Goal: Task Accomplishment & Management: Manage account settings

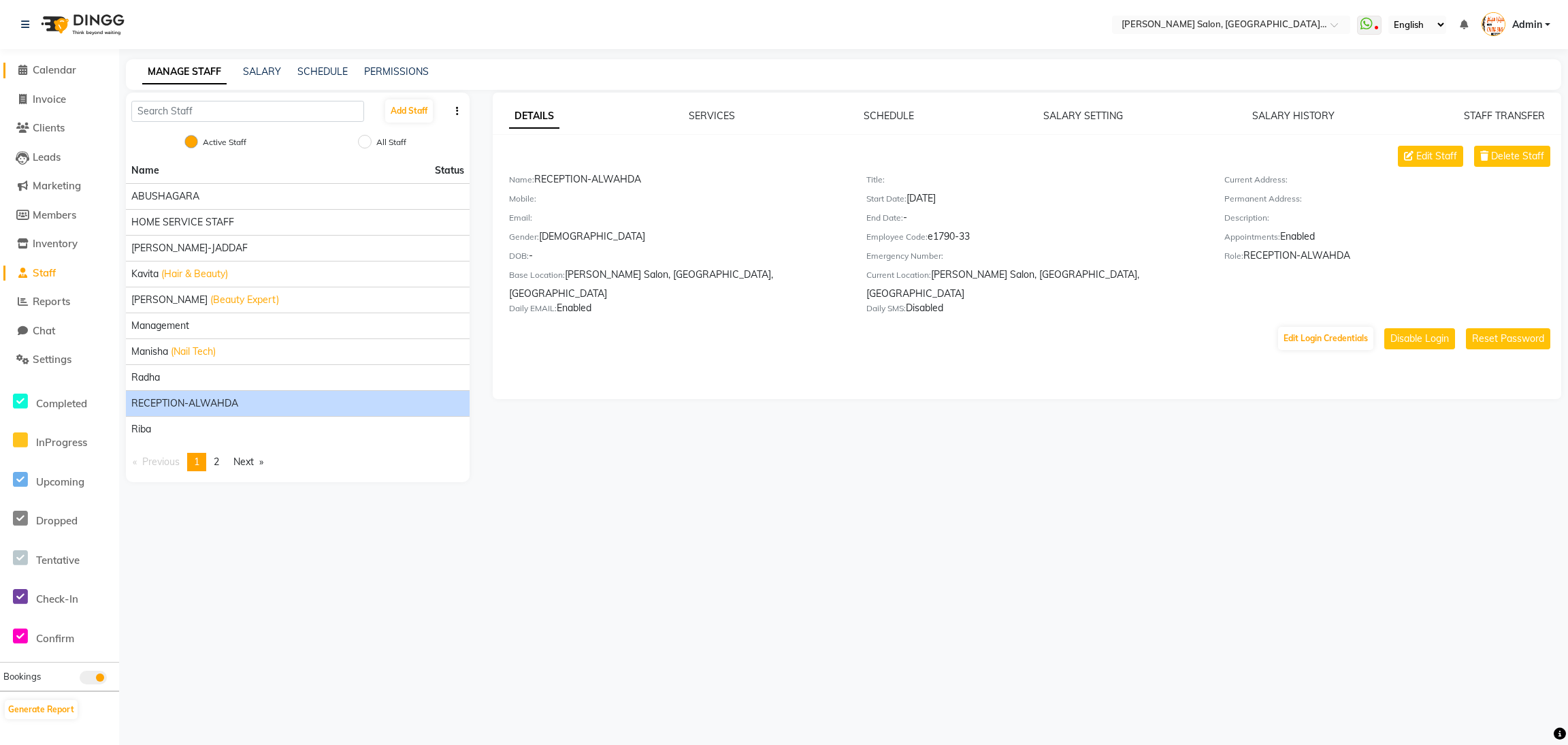
click at [20, 71] on icon at bounding box center [23, 70] width 9 height 10
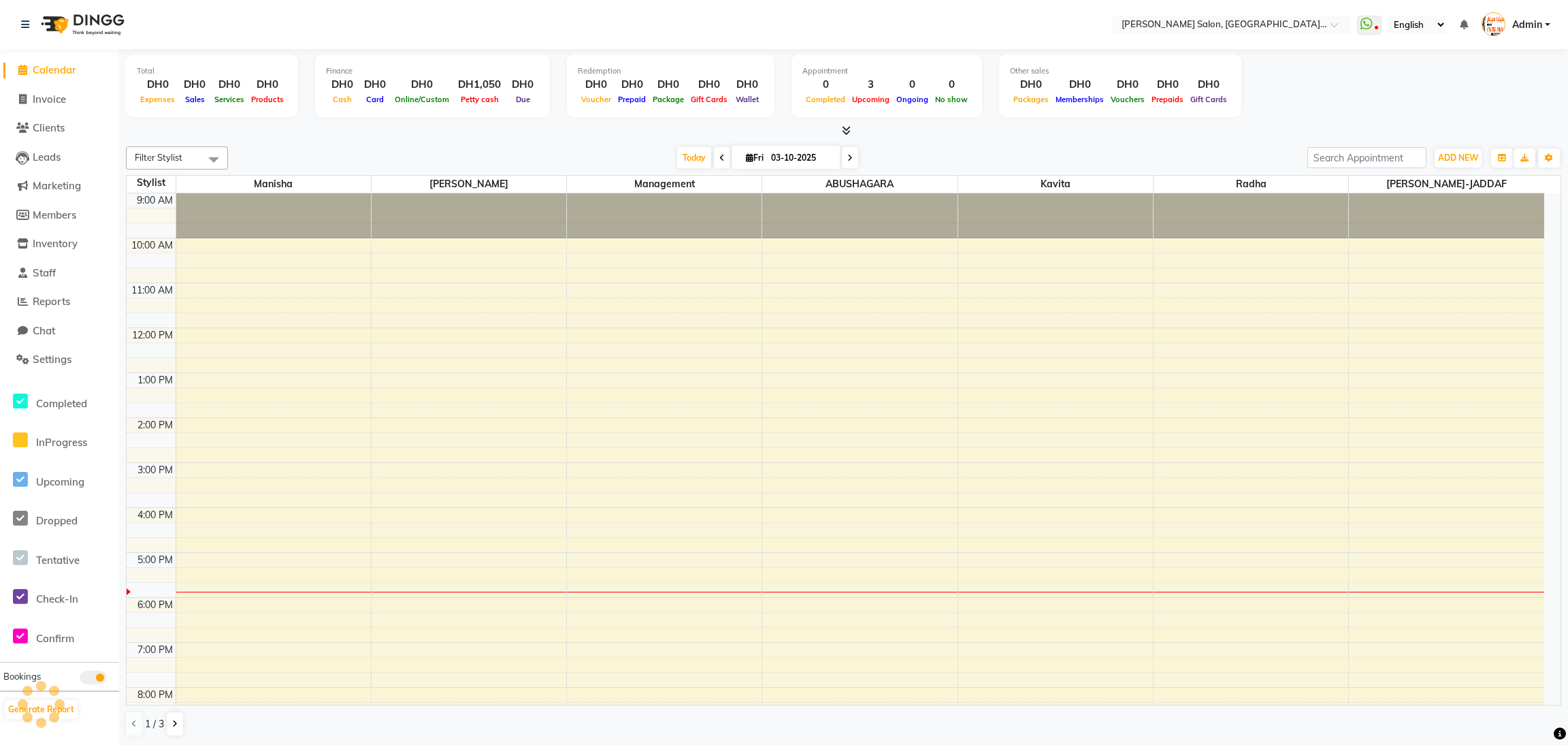
scroll to position [97, 0]
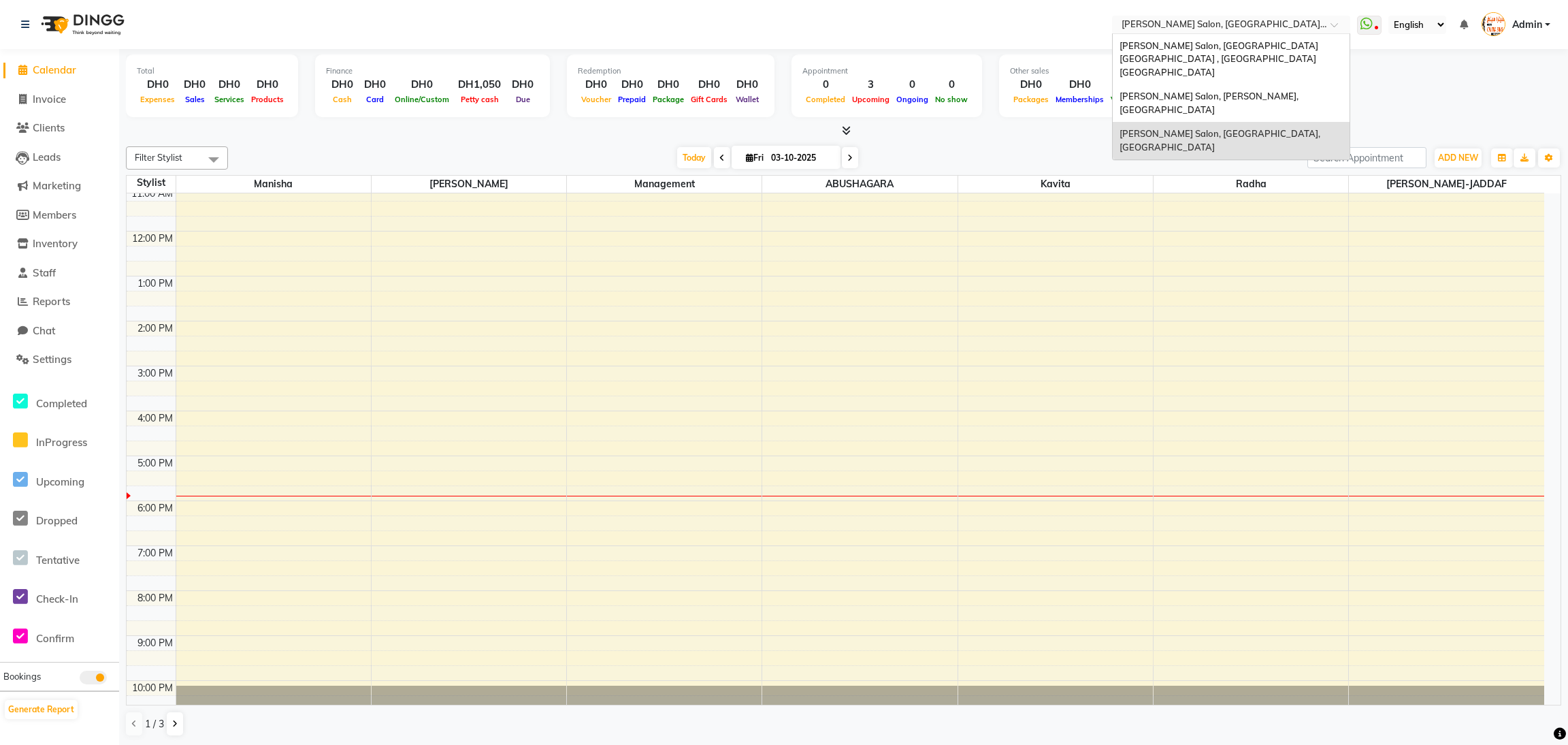
click at [1324, 26] on div at bounding box center [1231, 26] width 238 height 14
click at [1305, 42] on span "[PERSON_NAME] Salon, [GEOGRAPHIC_DATA] [GEOGRAPHIC_DATA] , [GEOGRAPHIC_DATA] [G…" at bounding box center [1220, 59] width 201 height 37
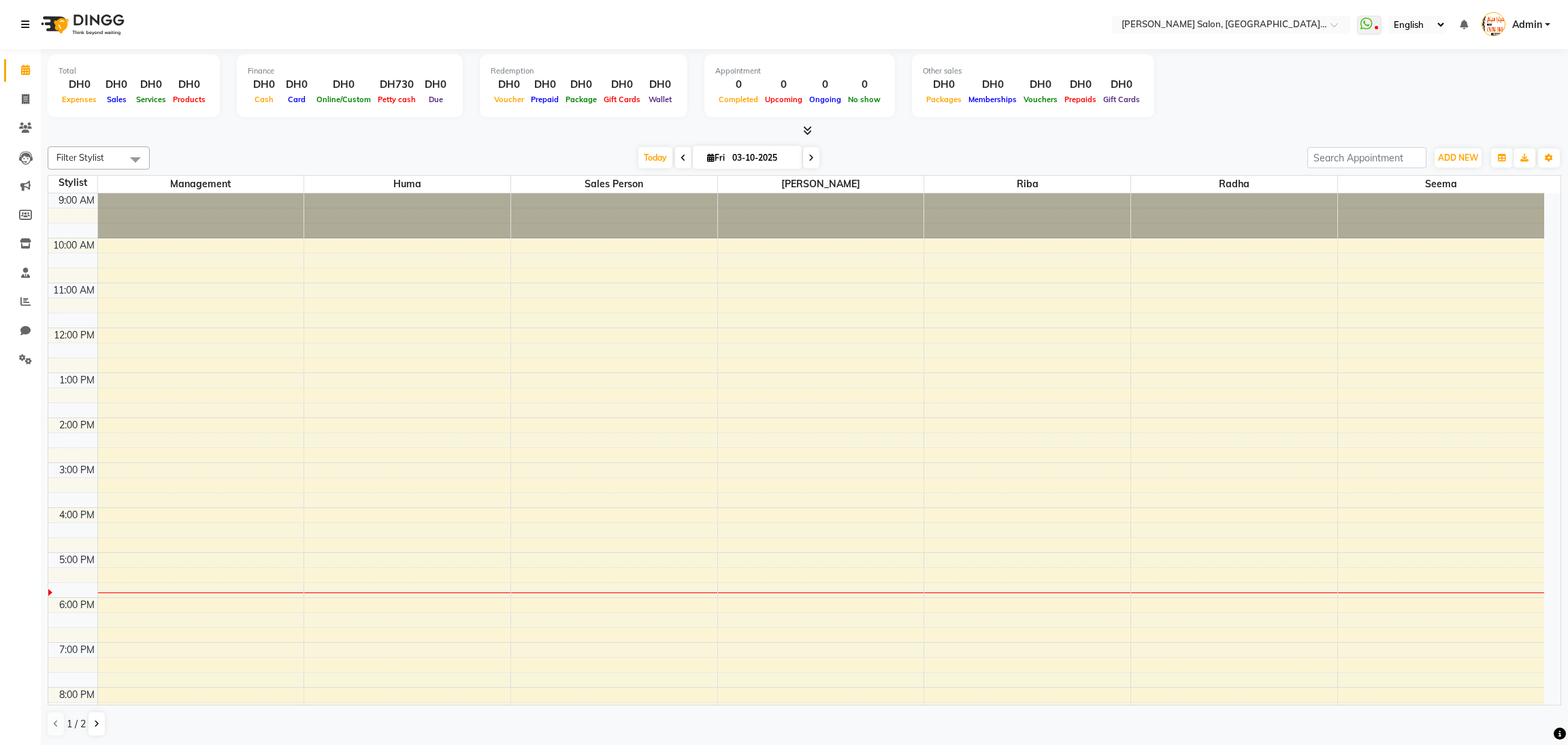
click at [25, 24] on icon at bounding box center [24, 24] width 8 height 9
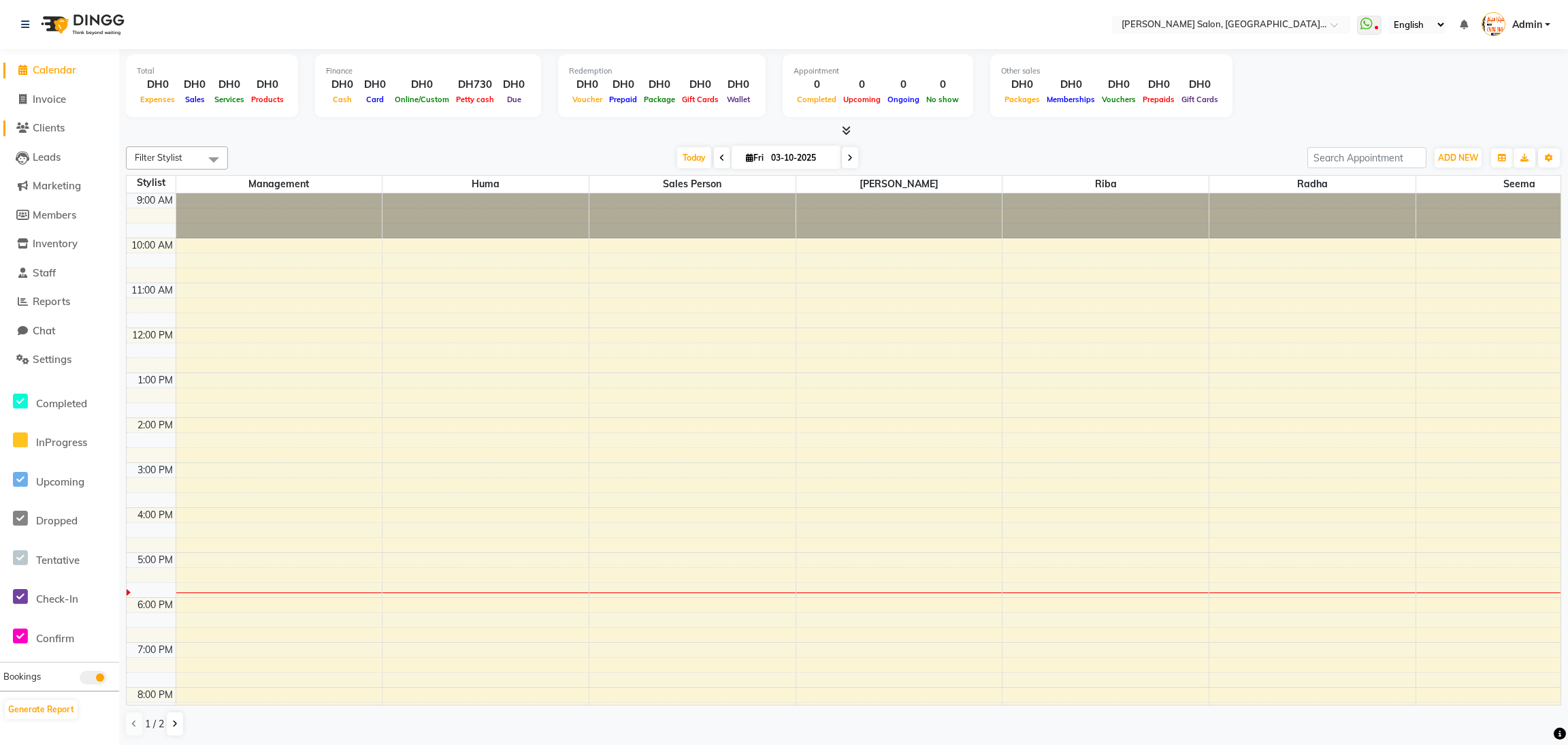
click at [54, 127] on span "Clients" at bounding box center [49, 128] width 32 height 13
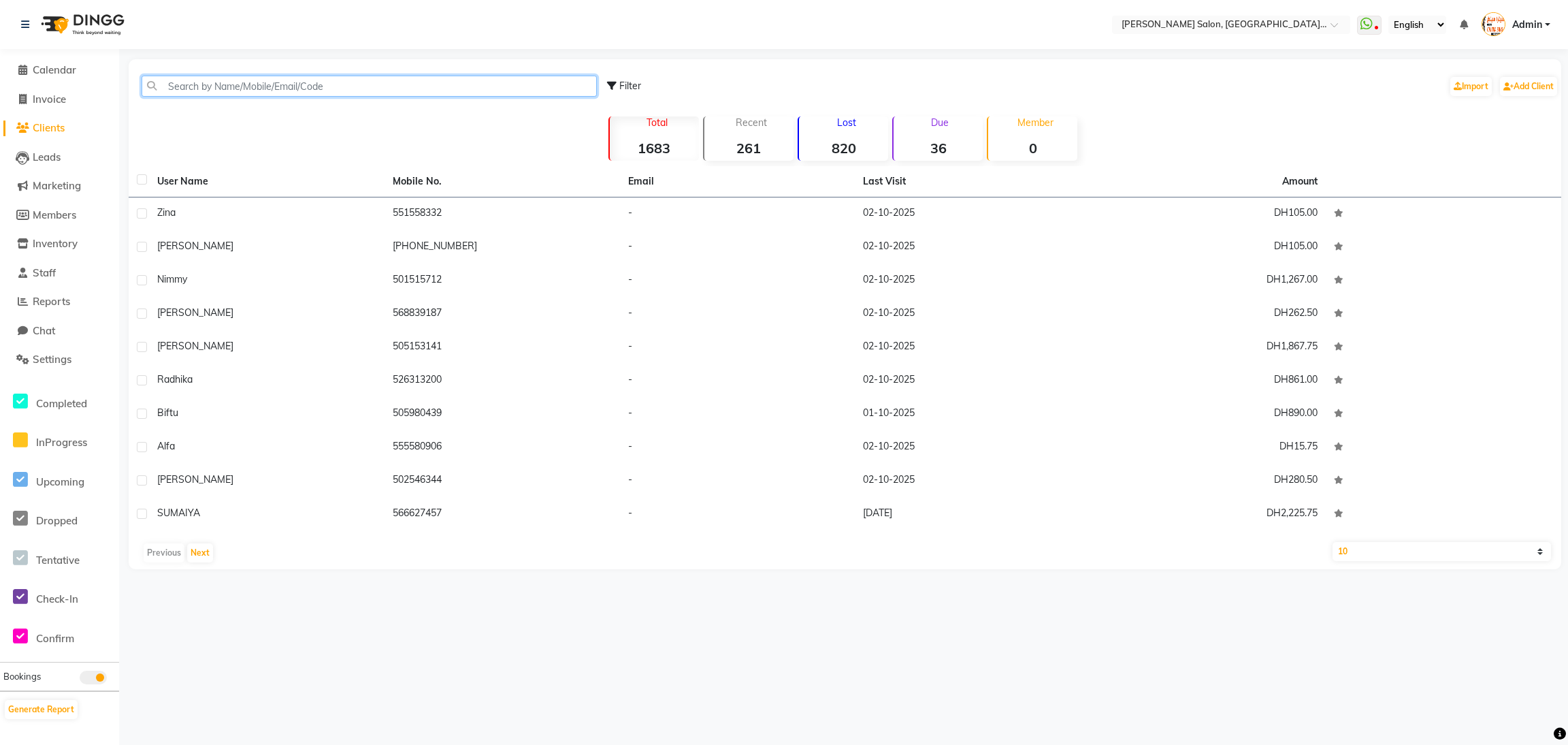
click at [193, 87] on input "text" at bounding box center [369, 85] width 455 height 21
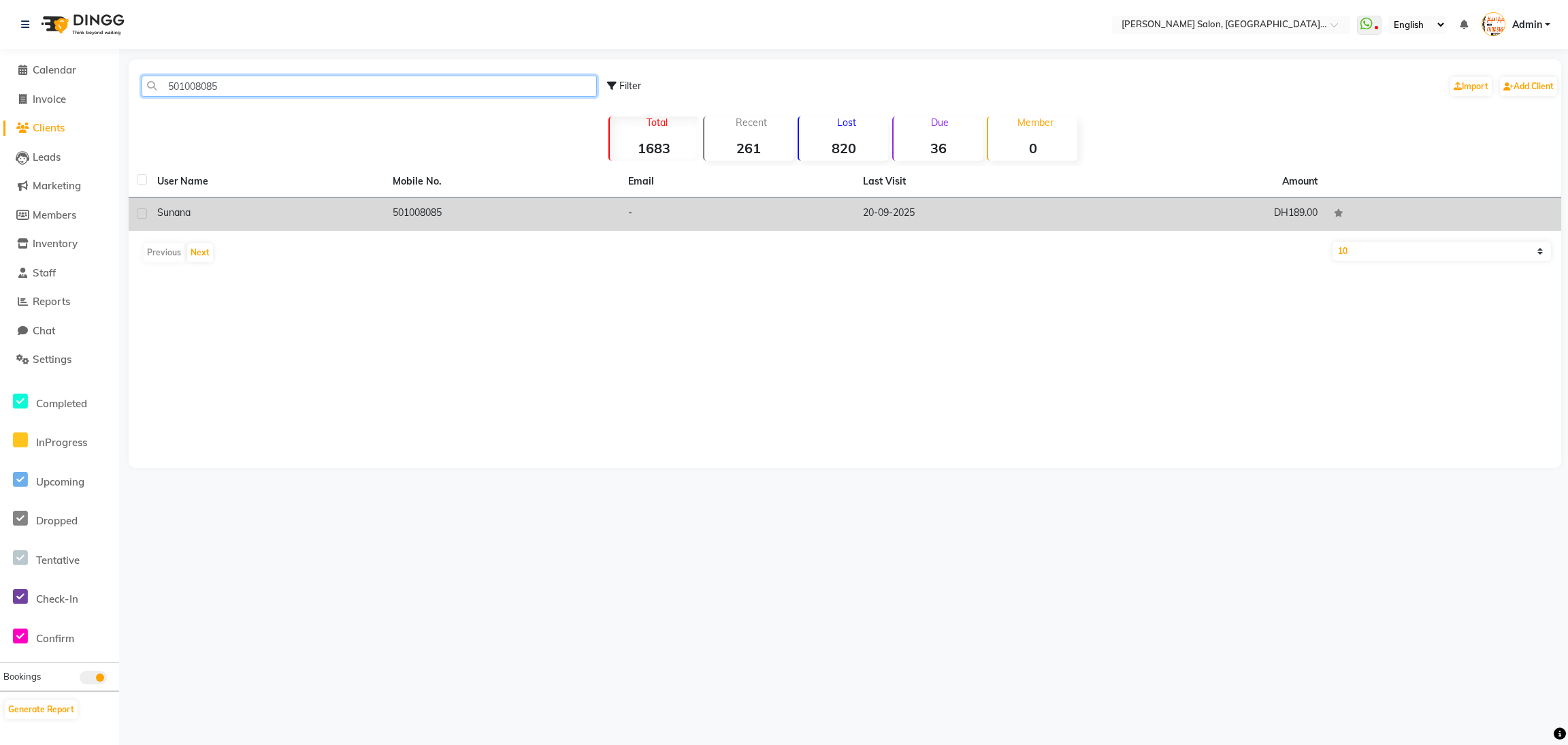
type input "501008085"
click at [325, 216] on div "Sunana" at bounding box center [267, 213] width 219 height 14
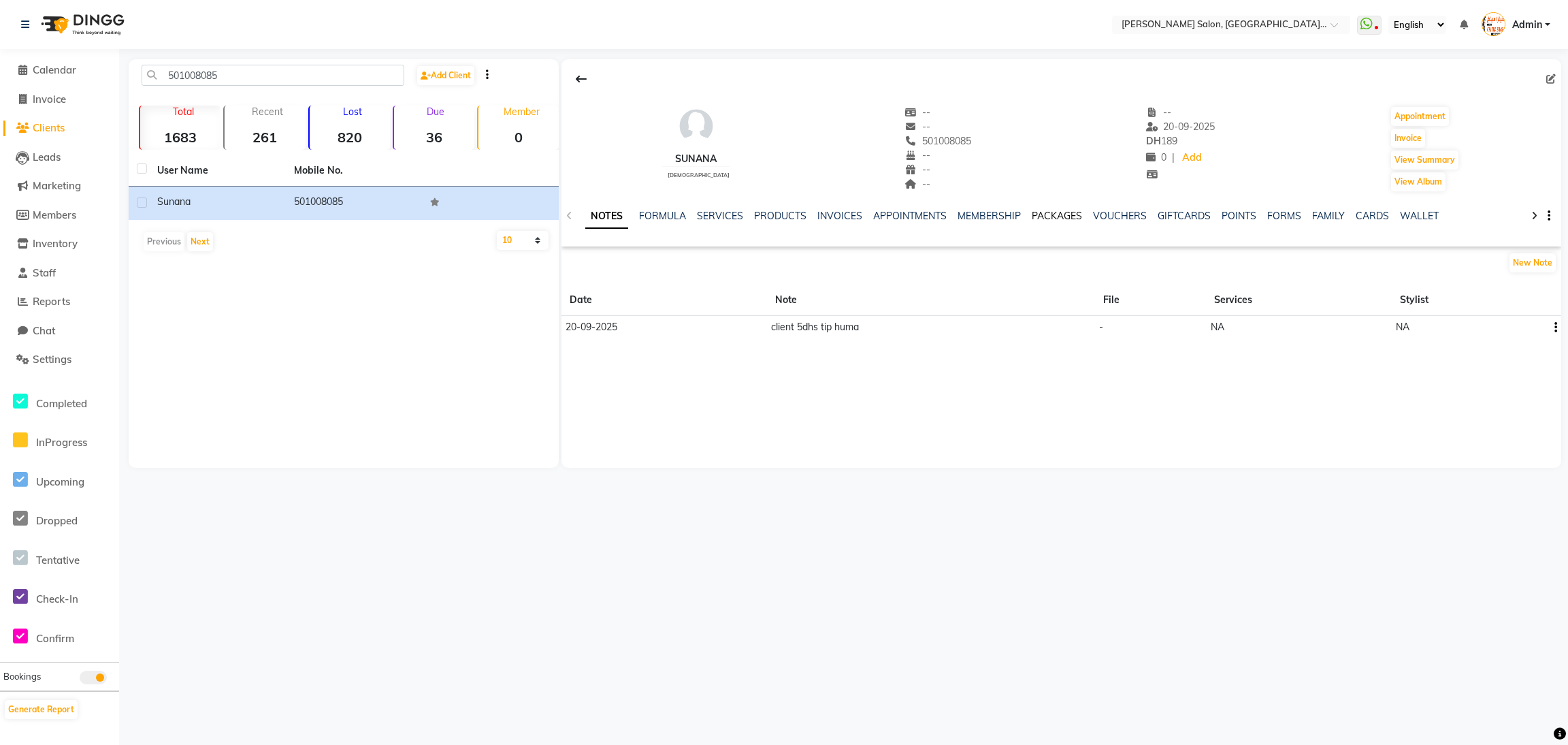
click at [1060, 217] on link "PACKAGES" at bounding box center [1057, 215] width 50 height 12
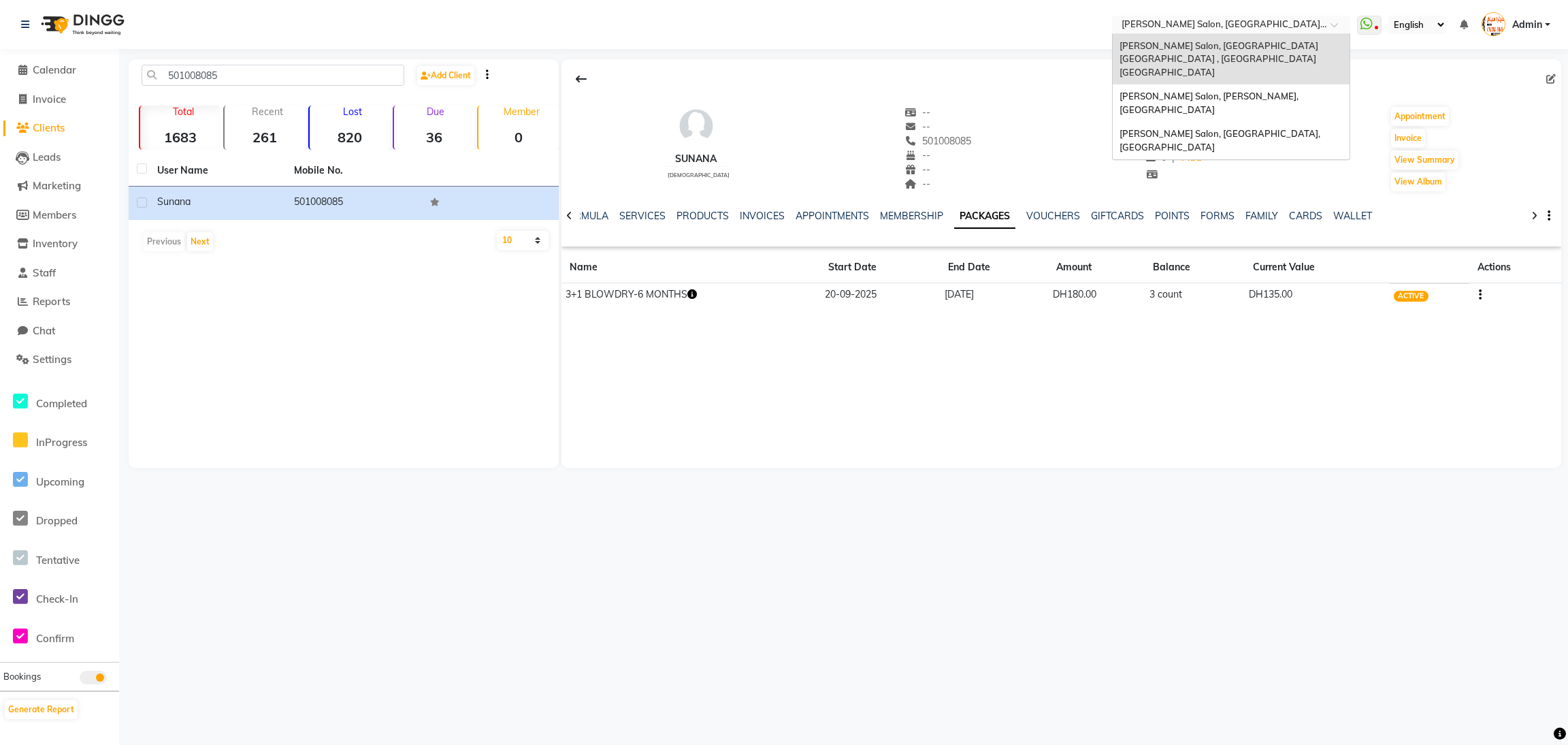
click at [1331, 25] on span at bounding box center [1339, 28] width 17 height 14
click at [1300, 90] on span "[PERSON_NAME] Salon, [PERSON_NAME], [GEOGRAPHIC_DATA]" at bounding box center [1210, 103] width 181 height 24
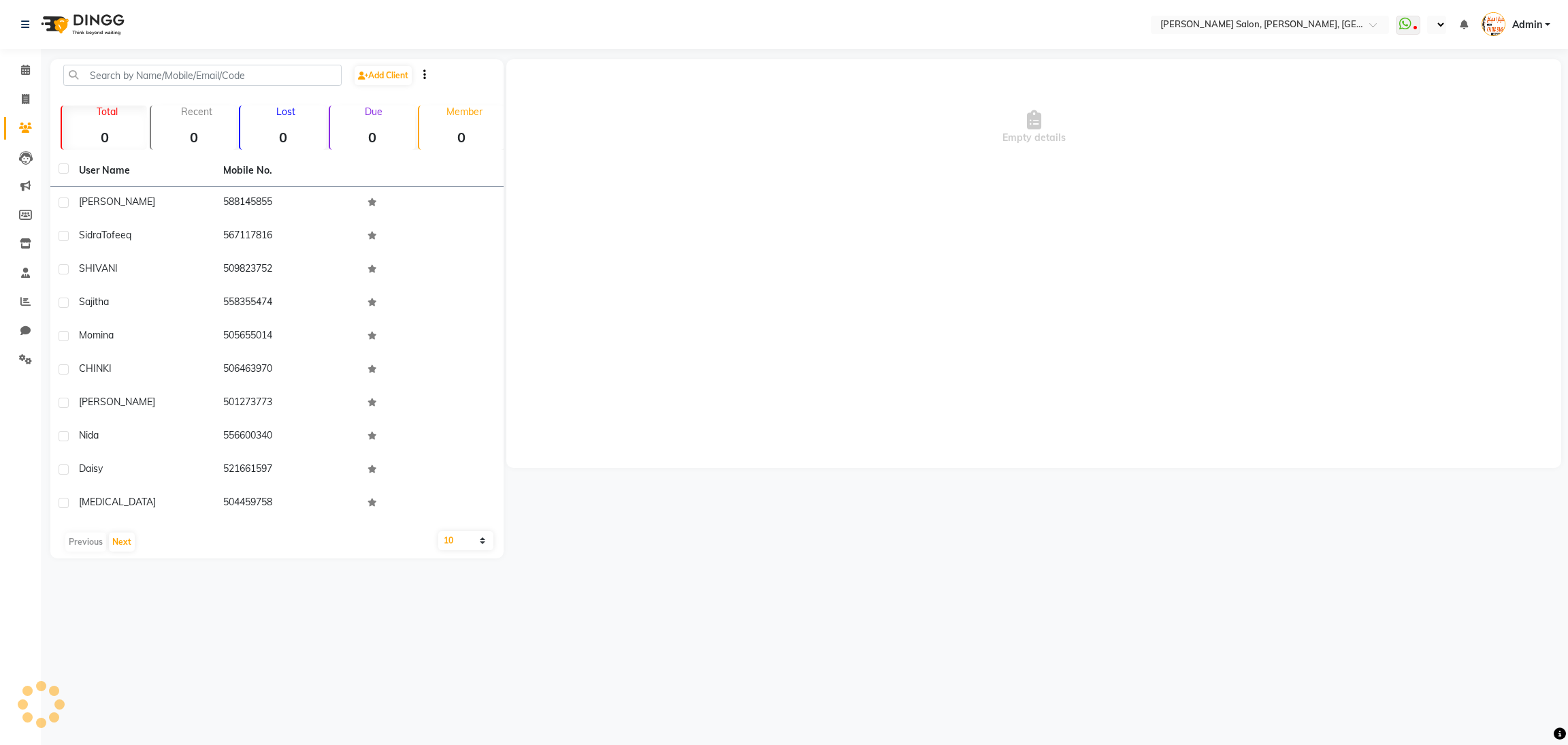
select select "en"
click at [24, 26] on icon at bounding box center [24, 24] width 8 height 9
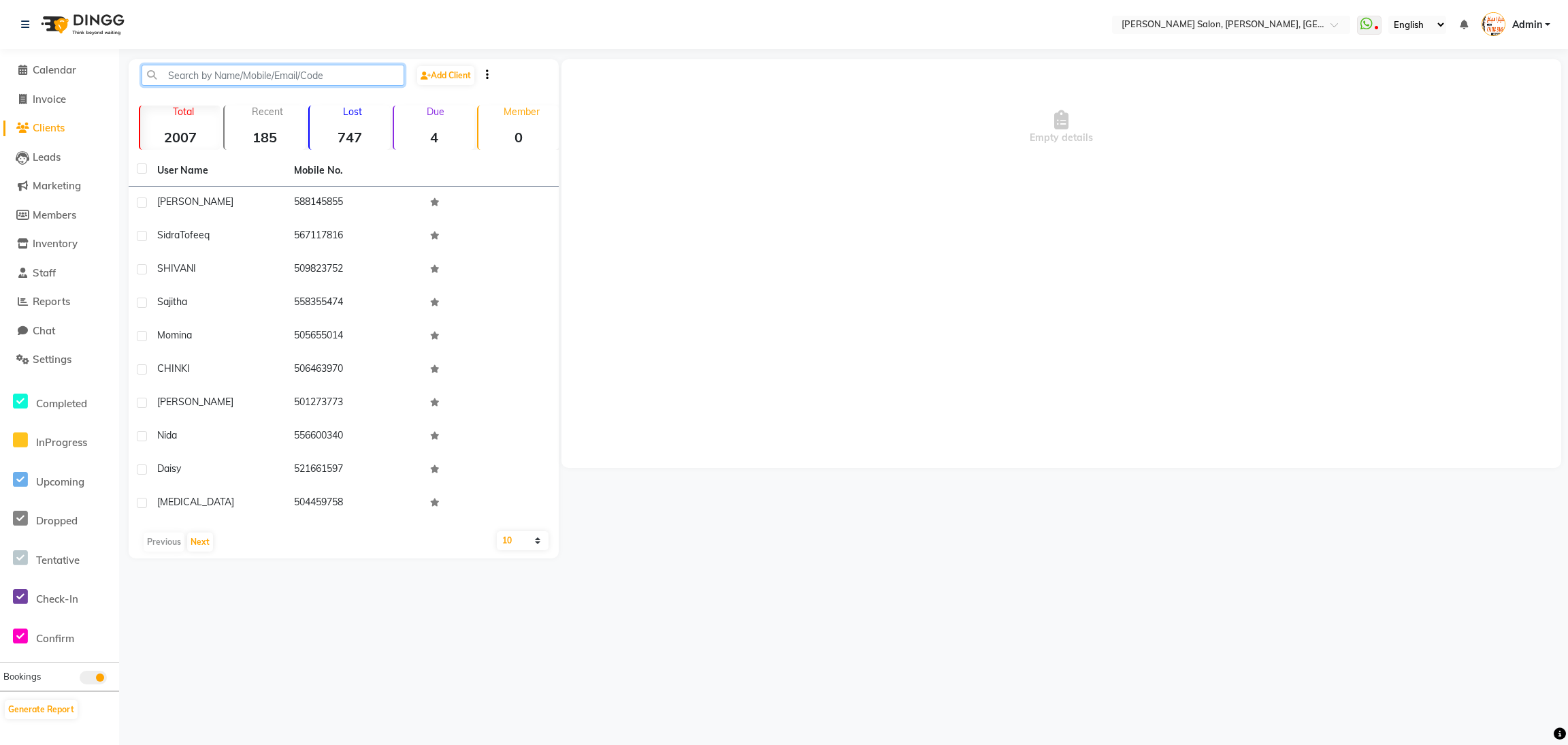
click at [240, 72] on input "text" at bounding box center [272, 75] width 262 height 21
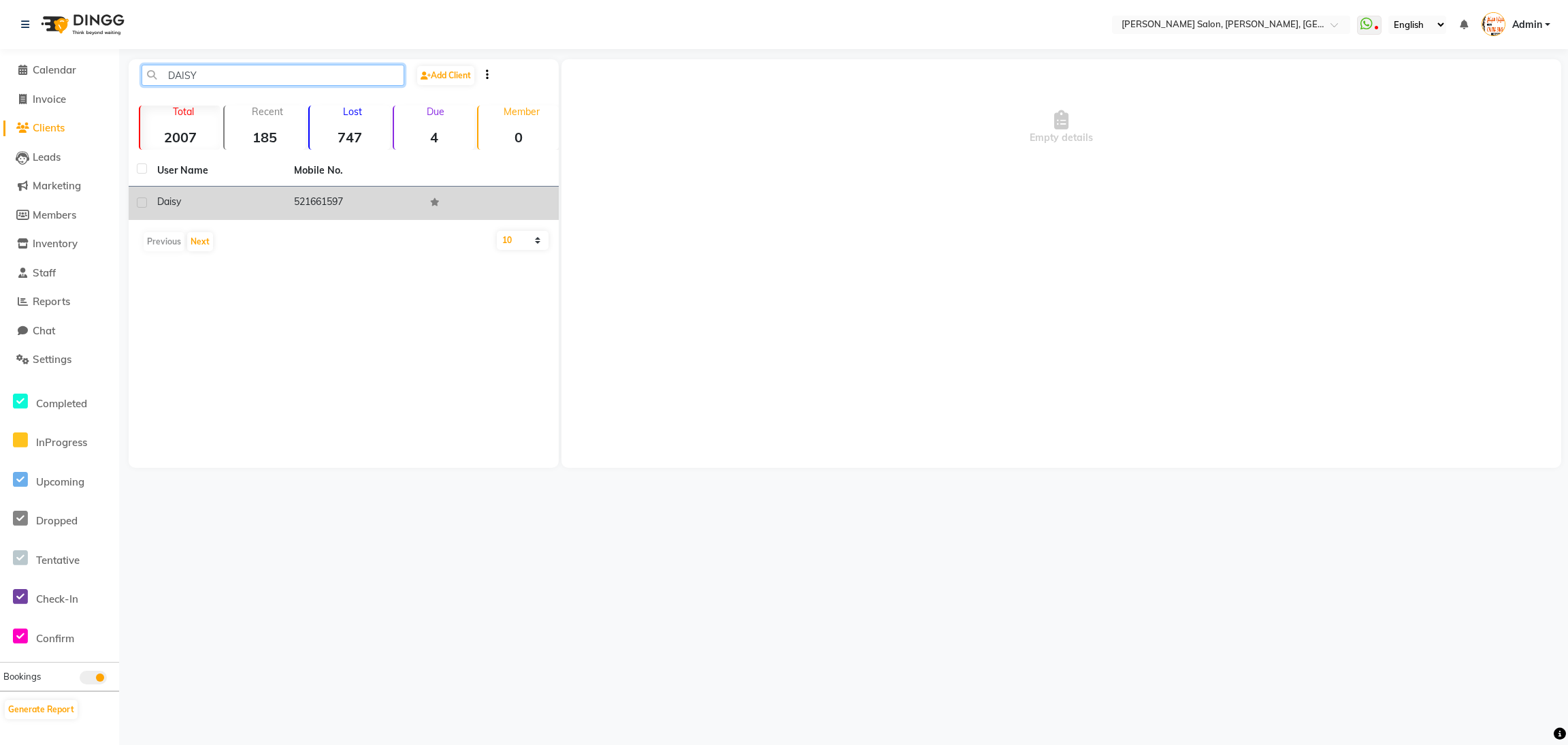
type input "DAISY"
click at [330, 199] on td "521661597" at bounding box center [354, 203] width 137 height 34
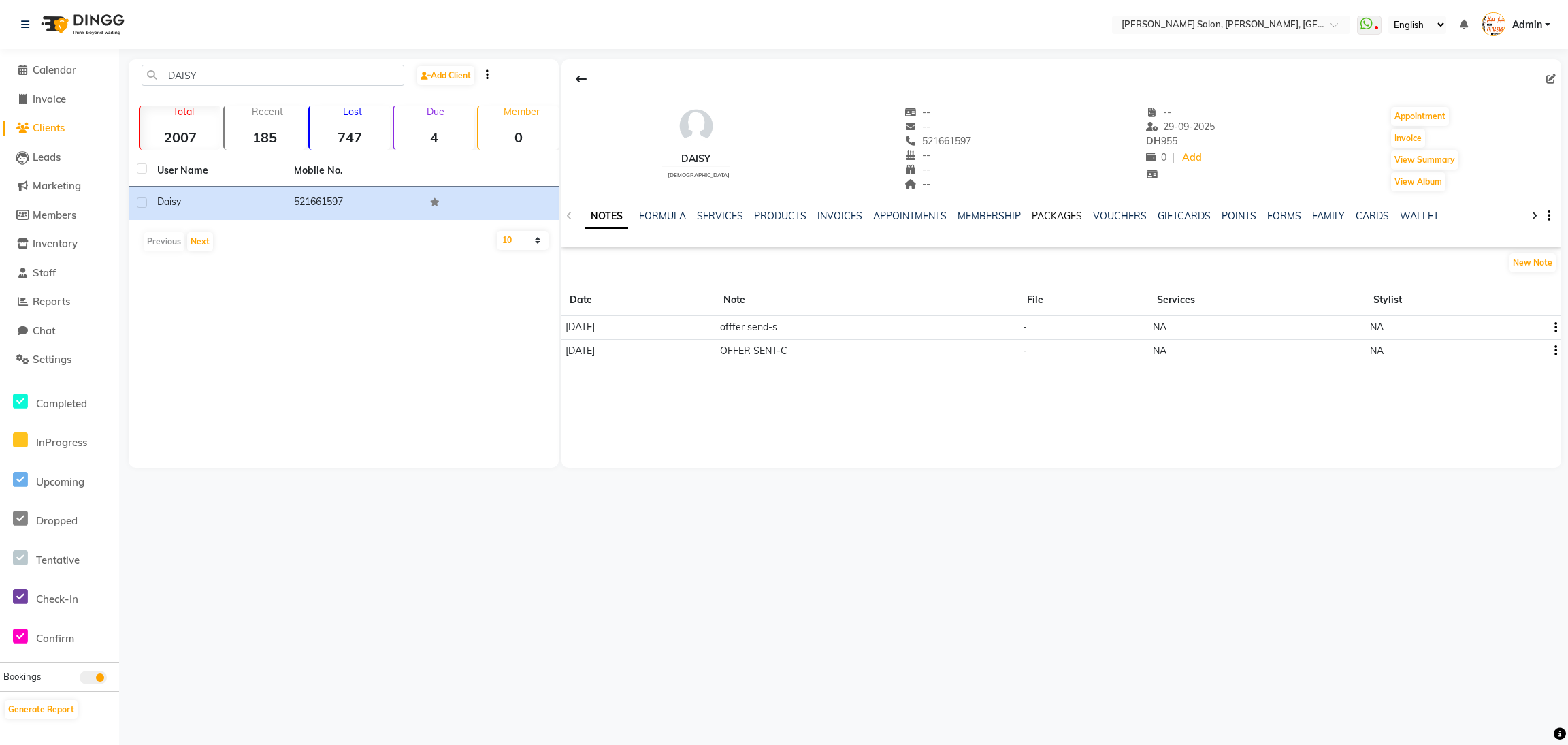
click at [1063, 209] on link "PACKAGES" at bounding box center [1057, 215] width 50 height 12
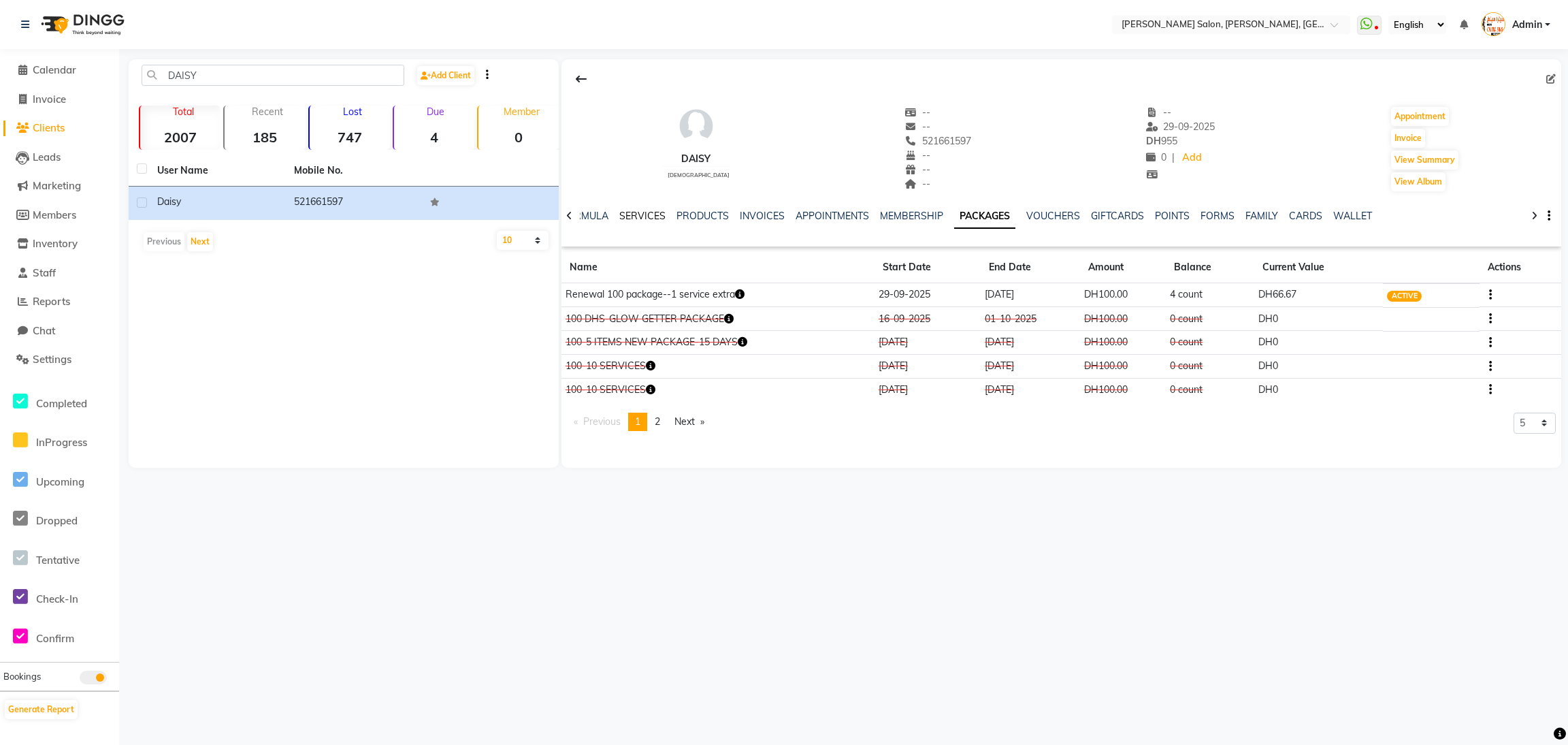
click at [645, 212] on link "SERVICES" at bounding box center [642, 215] width 47 height 12
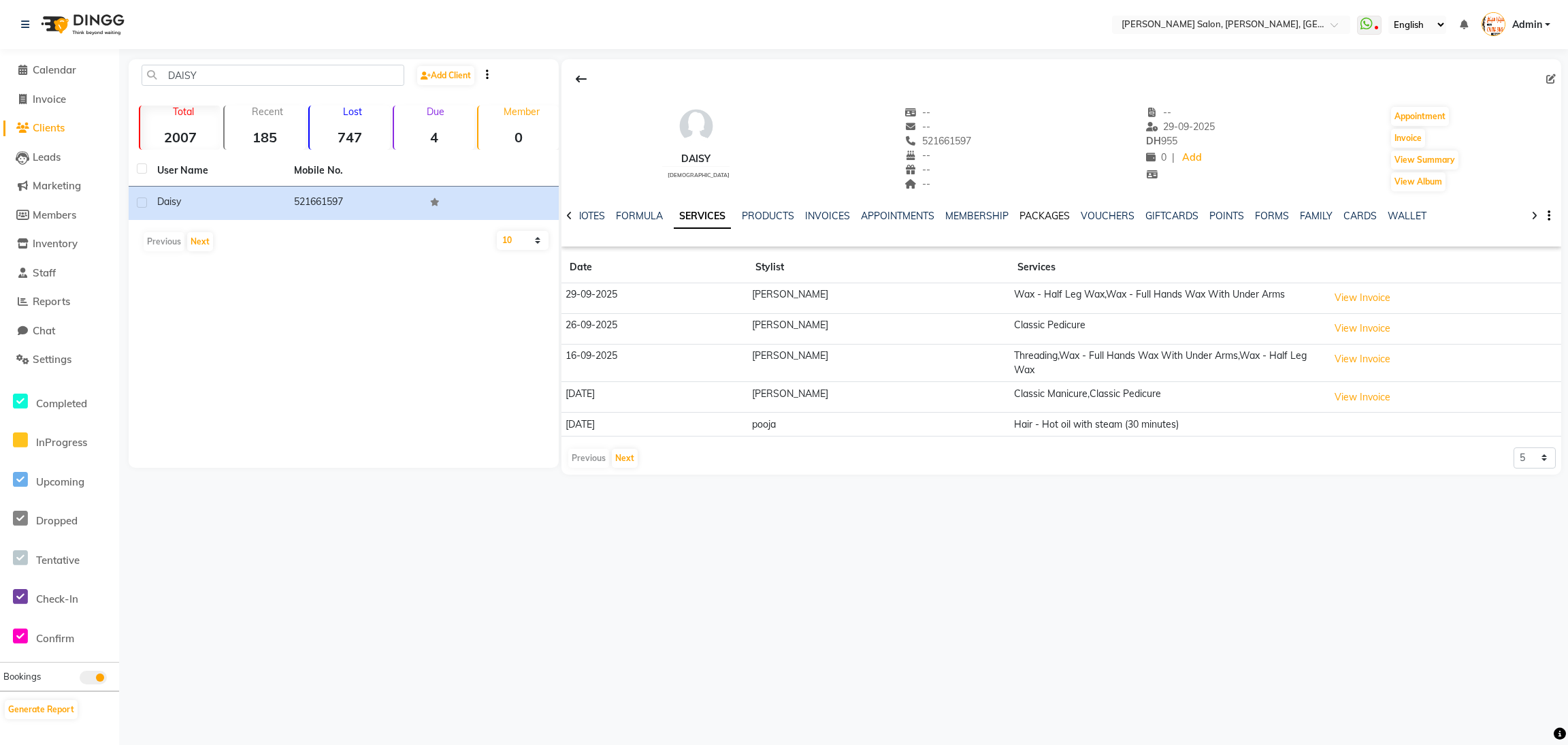
click at [1045, 213] on link "PACKAGES" at bounding box center [1045, 215] width 50 height 12
